Goal: Task Accomplishment & Management: Manage account settings

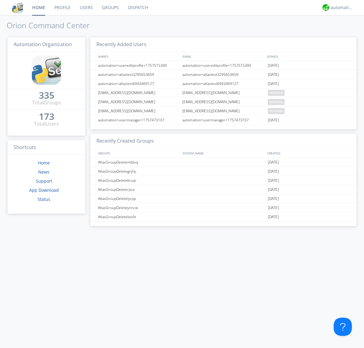
click at [86, 8] on link "Users" at bounding box center [86, 7] width 22 height 15
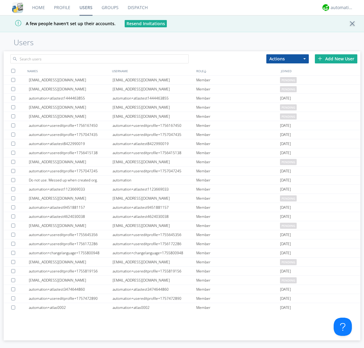
click at [336, 59] on div "Add New User" at bounding box center [336, 58] width 42 height 9
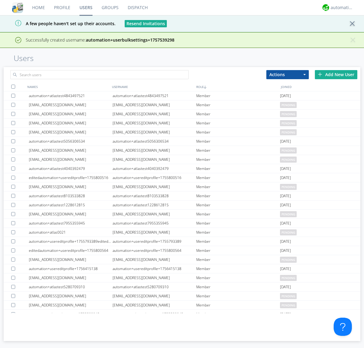
click at [336, 74] on div "Add New User" at bounding box center [336, 74] width 42 height 9
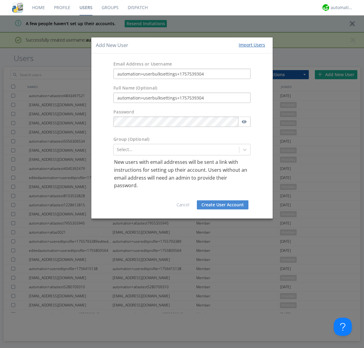
click at [222, 204] on button "Create User Account" at bounding box center [223, 204] width 52 height 9
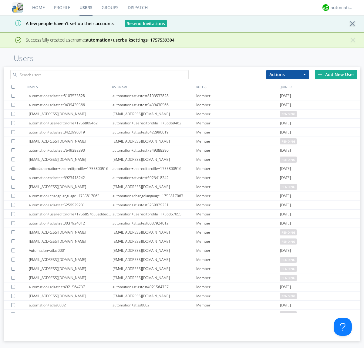
click at [336, 70] on div "Add New User" at bounding box center [336, 74] width 42 height 9
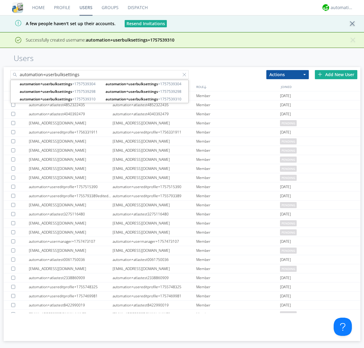
type input "automation+userbulksettings"
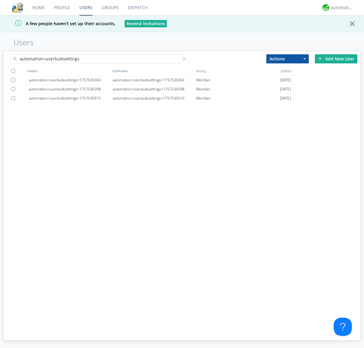
click at [13, 71] on div at bounding box center [13, 71] width 4 height 4
click at [287, 59] on button "Actions" at bounding box center [287, 58] width 42 height 9
click at [0, 0] on link "Edit Settings" at bounding box center [0, 0] width 0 height 0
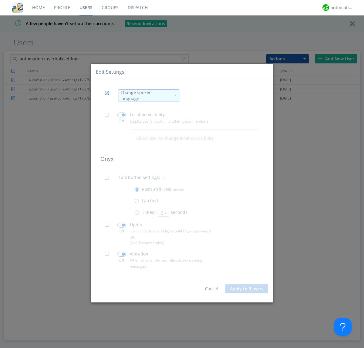
click at [145, 95] on div "Change spoken language" at bounding box center [145, 95] width 50 height 12
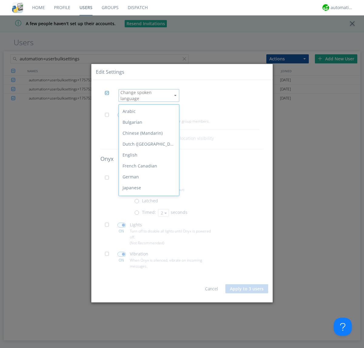
click at [147, 259] on div "Spanish" at bounding box center [149, 264] width 60 height 11
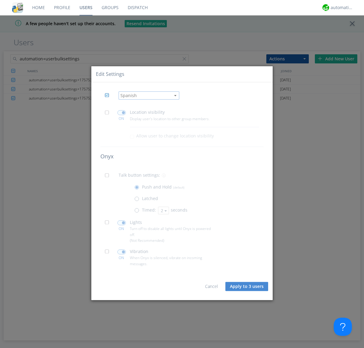
click at [109, 114] on span at bounding box center [109, 114] width 8 height 8
click at [0, 0] on input "checkbox" at bounding box center [0, 0] width 0 height 0
click at [121, 112] on span at bounding box center [121, 112] width 8 height 5
click at [0, 0] on input "checkbox" at bounding box center [0, 0] width 0 height 0
click at [109, 177] on span at bounding box center [109, 177] width 8 height 8
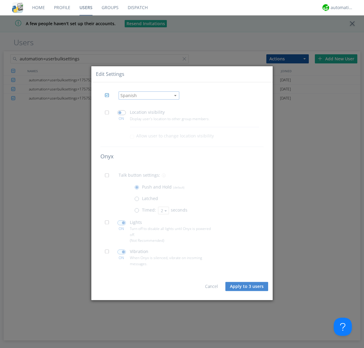
click at [0, 0] on input "checkbox" at bounding box center [0, 0] width 0 height 0
click at [138, 212] on span at bounding box center [138, 212] width 8 height 8
click at [0, 0] on input "radio" at bounding box center [0, 0] width 0 height 0
click at [163, 210] on button "2" at bounding box center [163, 210] width 11 height 8
click at [0, 0] on link "3" at bounding box center [0, 0] width 0 height 0
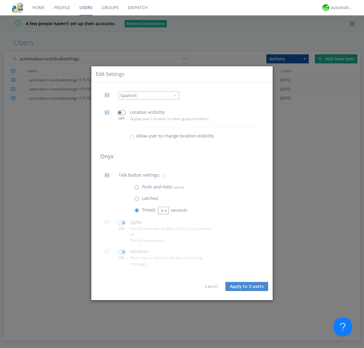
click at [109, 224] on span at bounding box center [109, 224] width 8 height 8
click at [0, 0] on input "checkbox" at bounding box center [0, 0] width 0 height 0
click at [121, 222] on span at bounding box center [121, 222] width 8 height 5
click at [0, 0] on input "checkbox" at bounding box center [0, 0] width 0 height 0
click at [109, 253] on span at bounding box center [109, 253] width 8 height 8
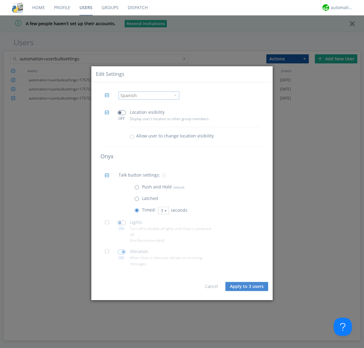
click at [0, 0] on input "checkbox" at bounding box center [0, 0] width 0 height 0
click at [121, 252] on span at bounding box center [121, 251] width 8 height 5
click at [0, 0] on input "checkbox" at bounding box center [0, 0] width 0 height 0
click at [247, 286] on button "Apply to 3 users" at bounding box center [246, 286] width 43 height 9
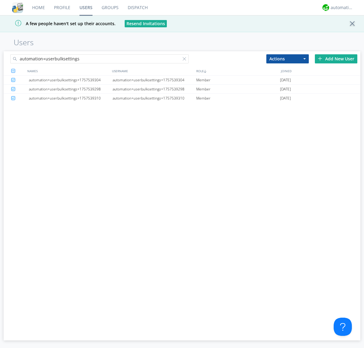
click at [86, 8] on link "Users" at bounding box center [86, 7] width 22 height 15
click at [186, 60] on div at bounding box center [185, 60] width 6 height 6
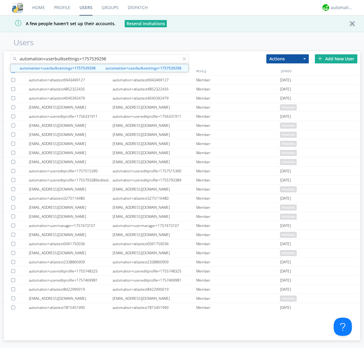
type input "automation+userbulksettings+1757539298"
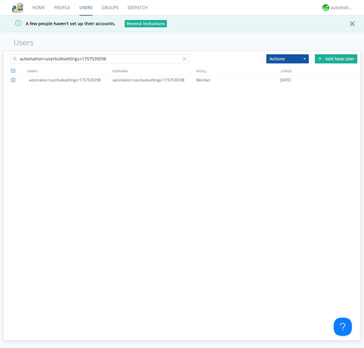
click at [154, 80] on div "automation+userbulksettings+1757539298" at bounding box center [154, 79] width 84 height 9
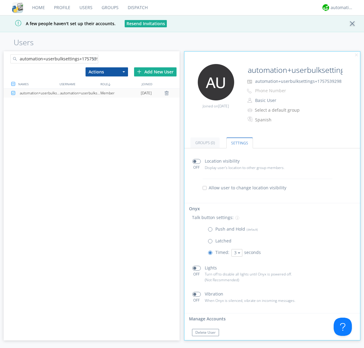
scroll to position [10, 0]
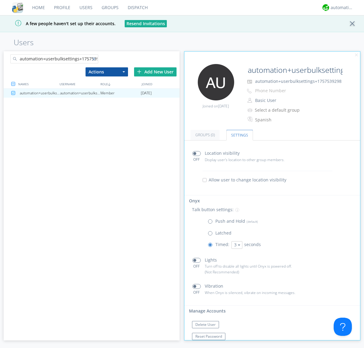
click at [95, 60] on div at bounding box center [95, 60] width 6 height 6
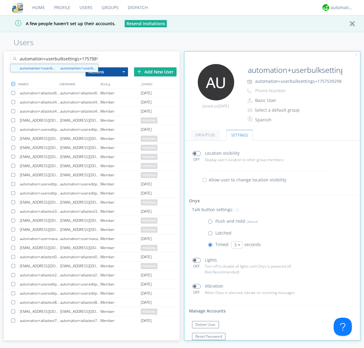
scroll to position [0, 7]
type input "automation+userbulksettings+1757539304"
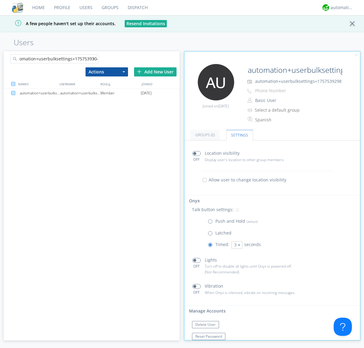
click at [80, 93] on div "automation+userbulksettings+1757539304" at bounding box center [80, 93] width 40 height 9
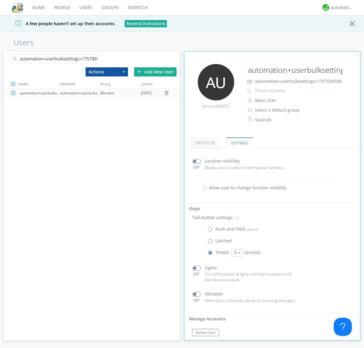
scroll to position [10, 0]
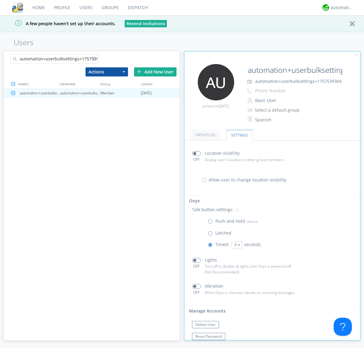
click at [95, 60] on div at bounding box center [95, 60] width 6 height 6
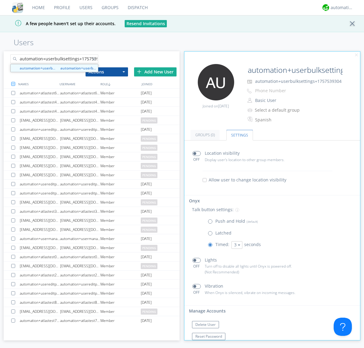
scroll to position [0, 7]
type input "automation+userbulksettings+1757539310"
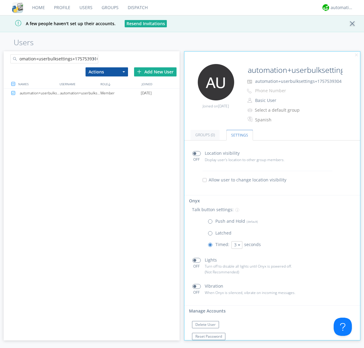
click at [80, 93] on div "automation+userbulksettings+1757539310" at bounding box center [80, 93] width 40 height 9
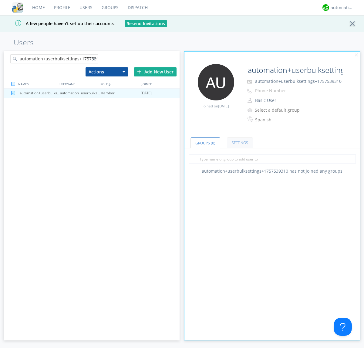
click at [239, 142] on link "Settings" at bounding box center [240, 142] width 26 height 11
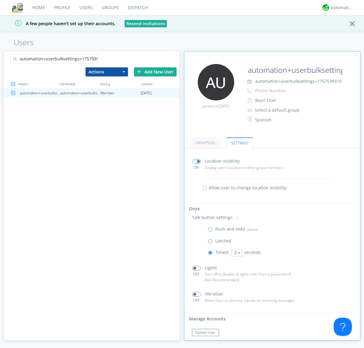
scroll to position [10, 0]
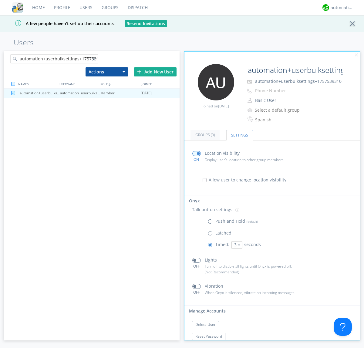
click at [85, 8] on link "Users" at bounding box center [86, 7] width 22 height 15
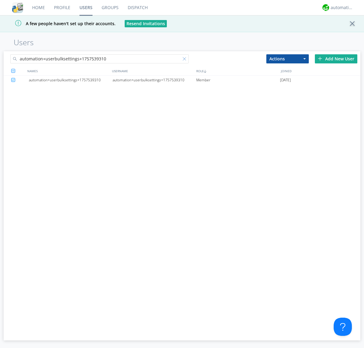
click at [186, 60] on div at bounding box center [185, 60] width 6 height 6
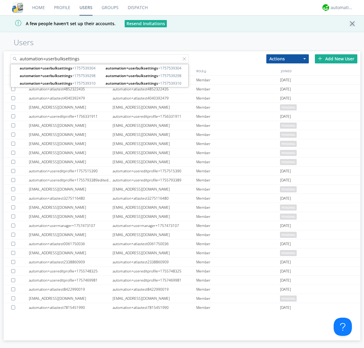
type input "automation+userbulksettings"
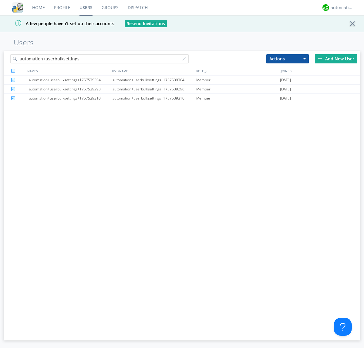
click at [287, 59] on button "Actions" at bounding box center [287, 58] width 42 height 9
click at [0, 0] on link "Delete User" at bounding box center [0, 0] width 0 height 0
